Goal: Task Accomplishment & Management: Manage account settings

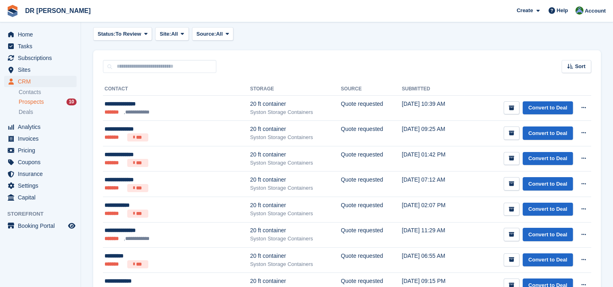
scroll to position [80, 0]
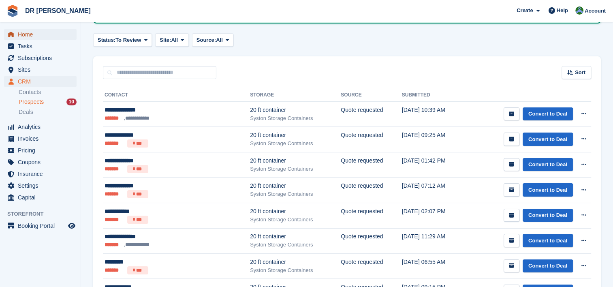
click at [19, 36] on span "Home" at bounding box center [42, 34] width 49 height 11
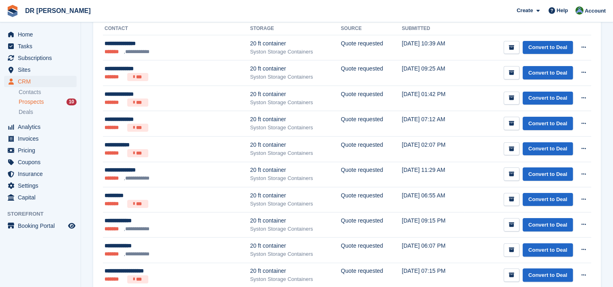
scroll to position [146, 0]
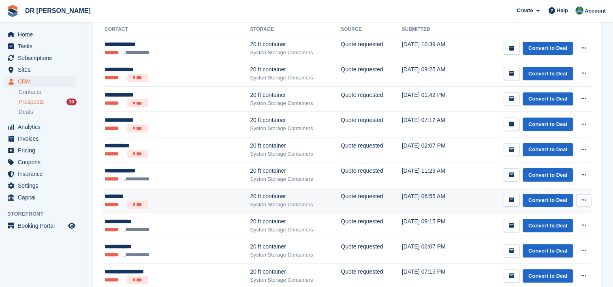
click at [129, 190] on td "********* ******* ***" at bounding box center [176, 201] width 147 height 26
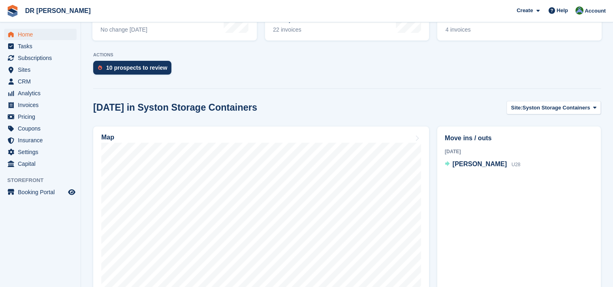
scroll to position [146, 0]
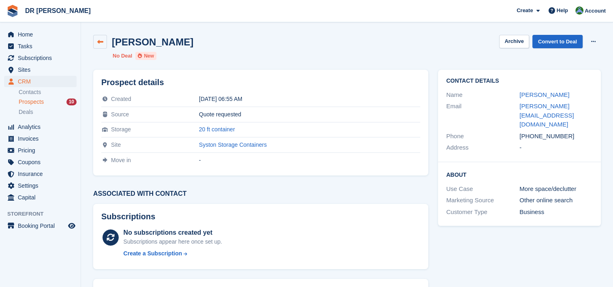
click at [99, 45] on link at bounding box center [100, 42] width 14 height 14
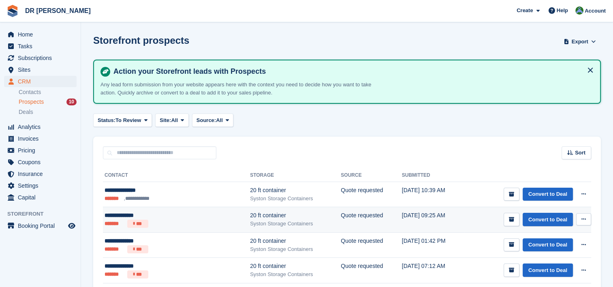
click at [118, 213] on div "**********" at bounding box center [155, 215] width 101 height 9
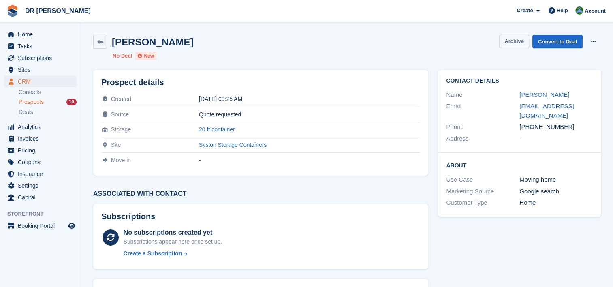
click at [515, 41] on button "Archive" at bounding box center [514, 41] width 30 height 13
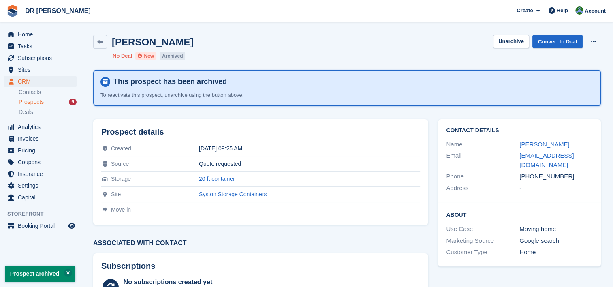
click at [41, 101] on span "Prospects" at bounding box center [31, 102] width 25 height 8
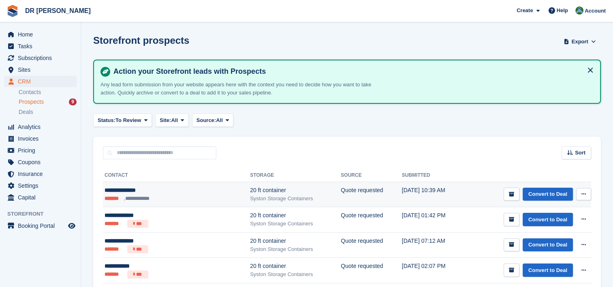
click at [587, 193] on button at bounding box center [583, 194] width 15 height 12
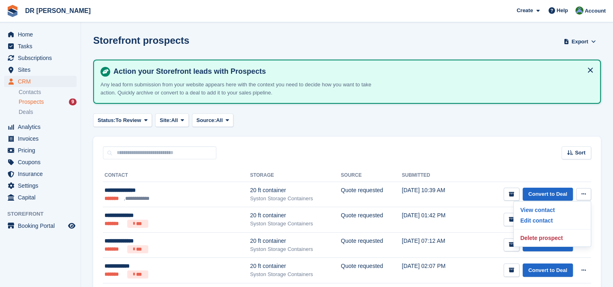
click at [474, 162] on div "**********" at bounding box center [347, 287] width 508 height 257
click at [541, 144] on div "Sort Sort by Date submitted Submitted (oldest first) Submitted (newest first)" at bounding box center [347, 148] width 508 height 23
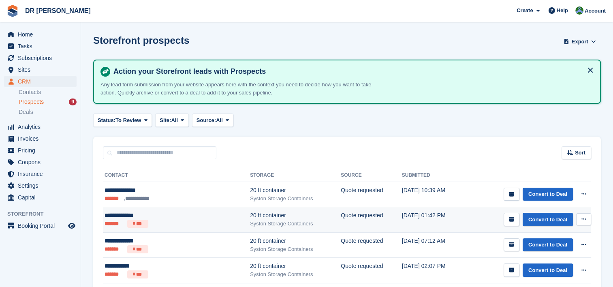
click at [146, 214] on div "**********" at bounding box center [155, 215] width 101 height 9
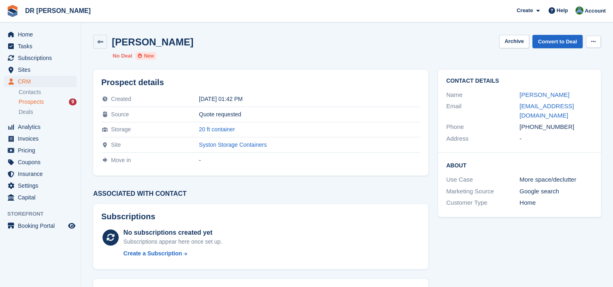
click at [591, 44] on icon at bounding box center [593, 41] width 4 height 5
click at [412, 47] on div "Lill Hotchkiss Archive Convert to Deal Delete prospect" at bounding box center [347, 42] width 508 height 14
drag, startPoint x: 583, startPoint y: 109, endPoint x: 520, endPoint y: 109, distance: 63.2
click at [520, 109] on div "lillhotchkiss@aol.com" at bounding box center [556, 111] width 73 height 18
copy link "lillhotchkiss@aol.com"
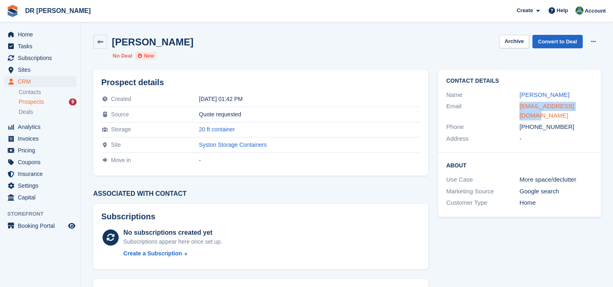
copy link "lillhotchkiss@aol.com"
click at [42, 101] on span "Prospects" at bounding box center [31, 102] width 25 height 8
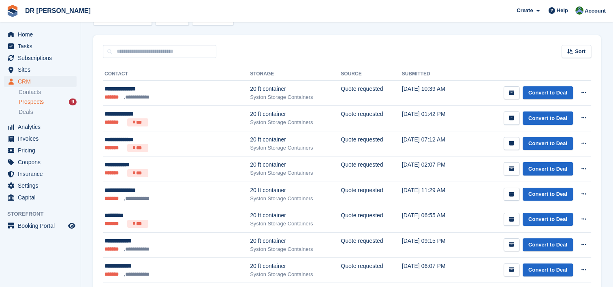
scroll to position [99, 0]
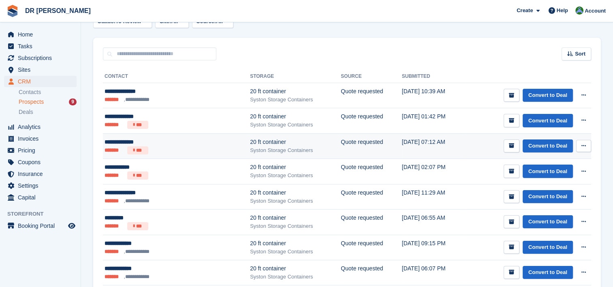
click at [427, 156] on td "21 Aug, 07:12 AM" at bounding box center [433, 146] width 63 height 26
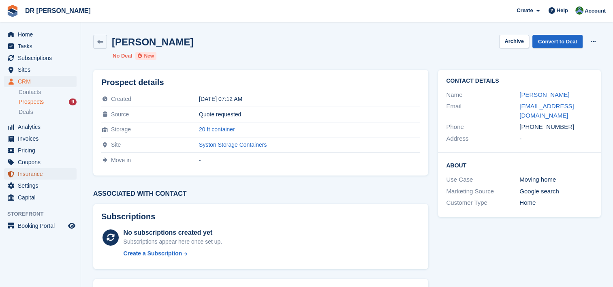
click at [28, 176] on span "Insurance" at bounding box center [42, 173] width 49 height 11
